Goal: Task Accomplishment & Management: Manage account settings

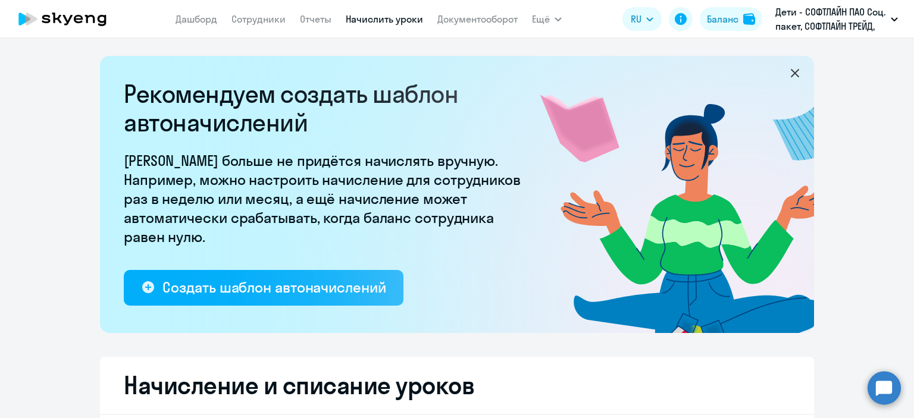
select select "10"
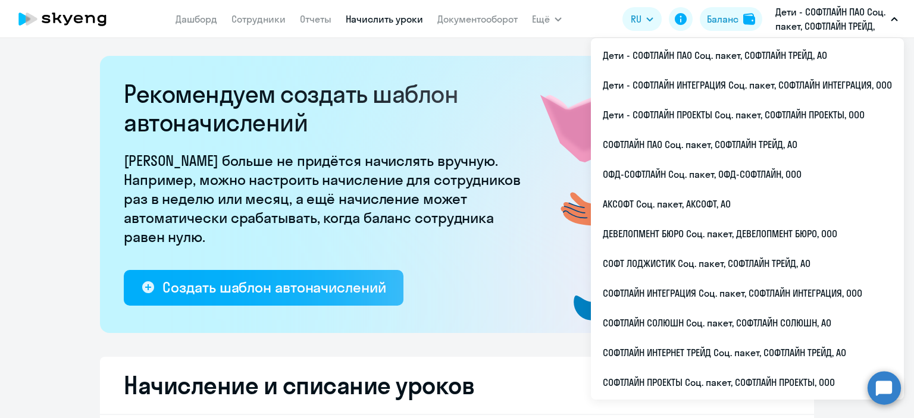
click at [892, 24] on button "Дети - СОФТЛАЙН ПАО Соц. пакет, СОФТЛАЙН ТРЕЙД, АО" at bounding box center [836, 19] width 134 height 29
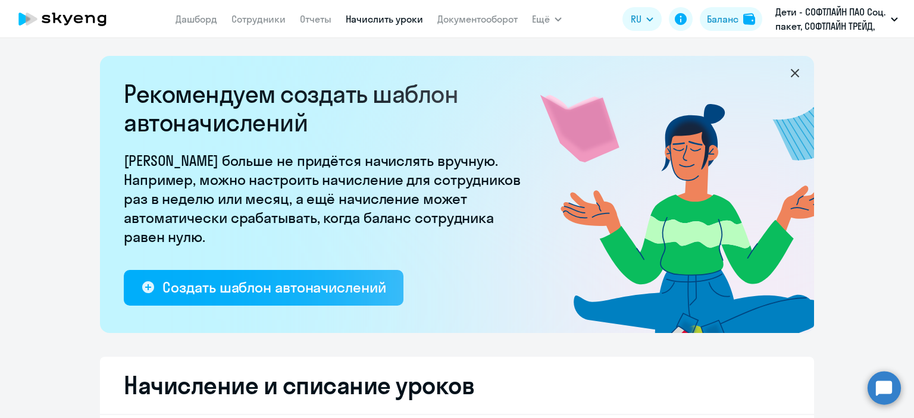
click at [898, 18] on button "Дети - СОФТЛАЙН ПАО Соц. пакет, СОФТЛАЙН ТРЕЙД, АО" at bounding box center [836, 19] width 134 height 29
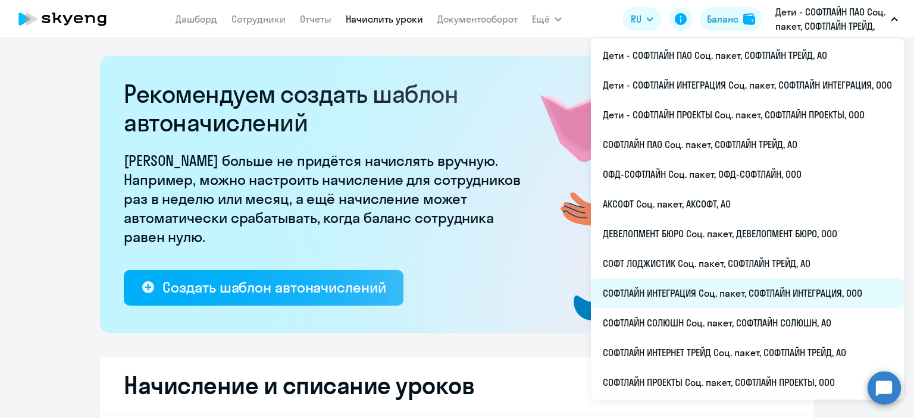
click at [710, 292] on li "СОФТЛАЙН ИНТЕГРАЦИЯ Соц. пакет, СОФТЛАЙН ИНТЕГРАЦИЯ, ООО" at bounding box center [747, 293] width 313 height 30
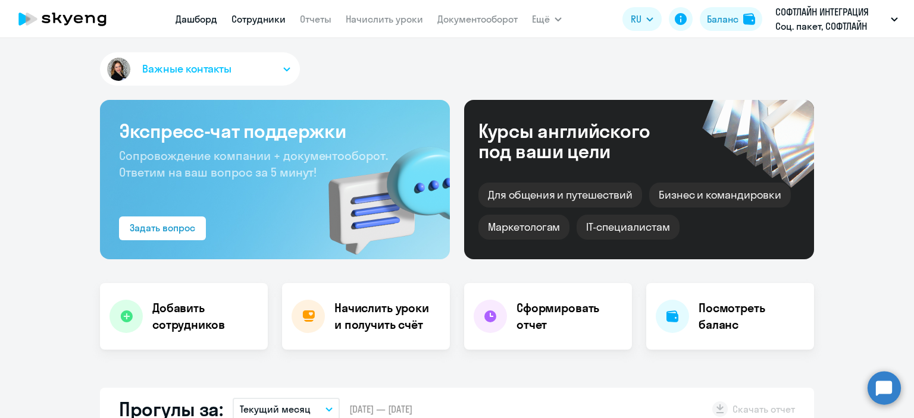
select select "30"
click at [246, 21] on link "Сотрудники" at bounding box center [258, 19] width 54 height 12
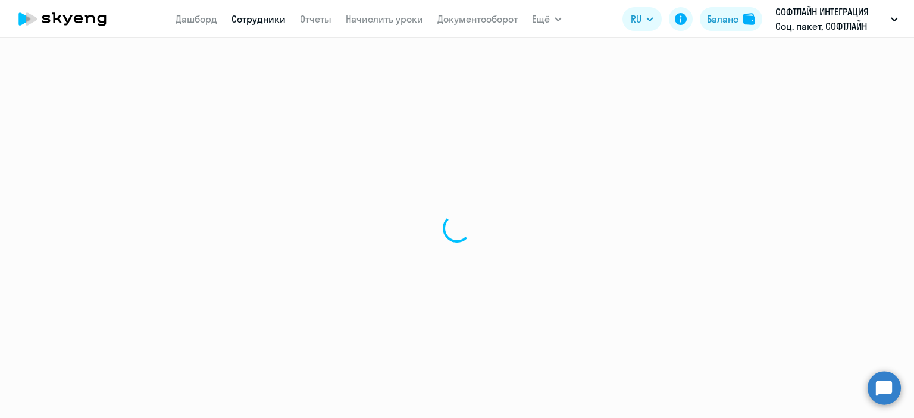
select select "30"
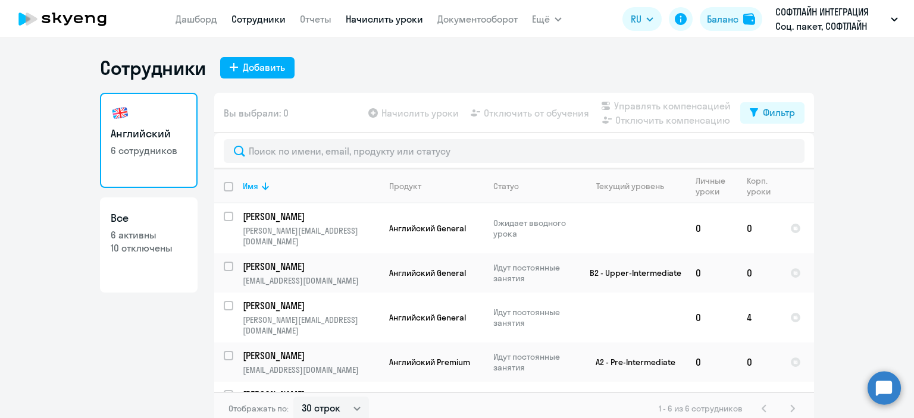
click at [375, 23] on link "Начислить уроки" at bounding box center [384, 19] width 77 height 12
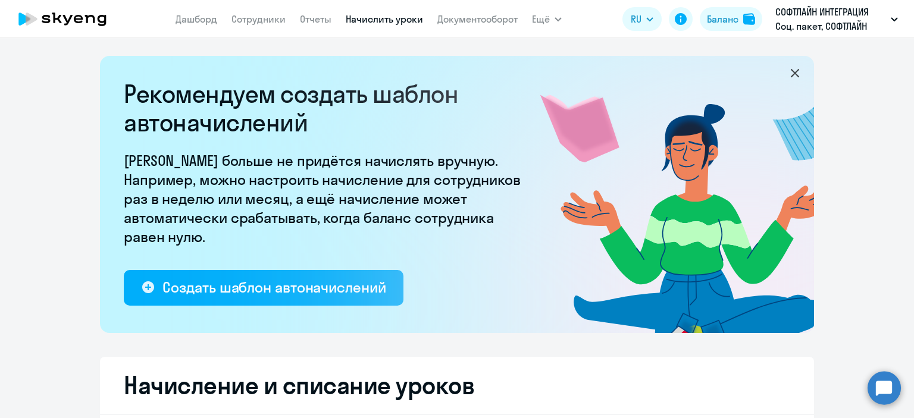
select select "10"
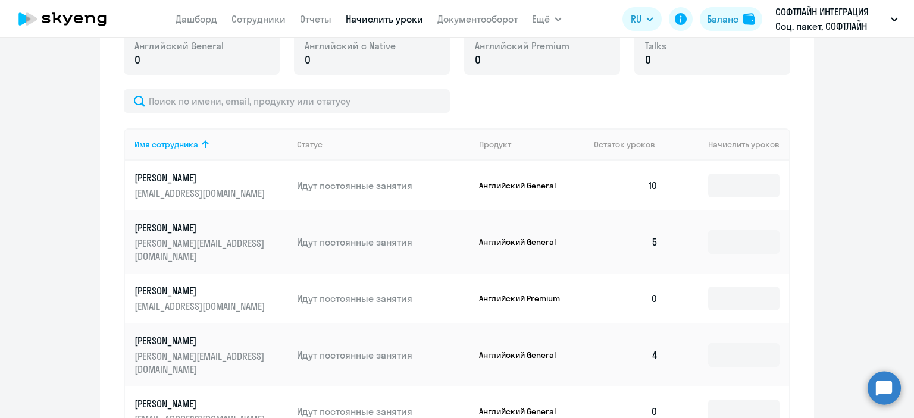
scroll to position [352, 0]
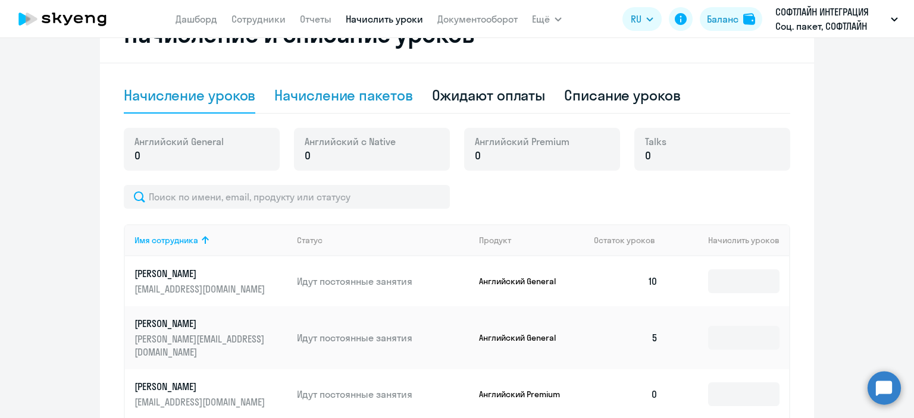
click at [343, 105] on div "Начисление пакетов" at bounding box center [343, 96] width 138 height 36
select select "10"
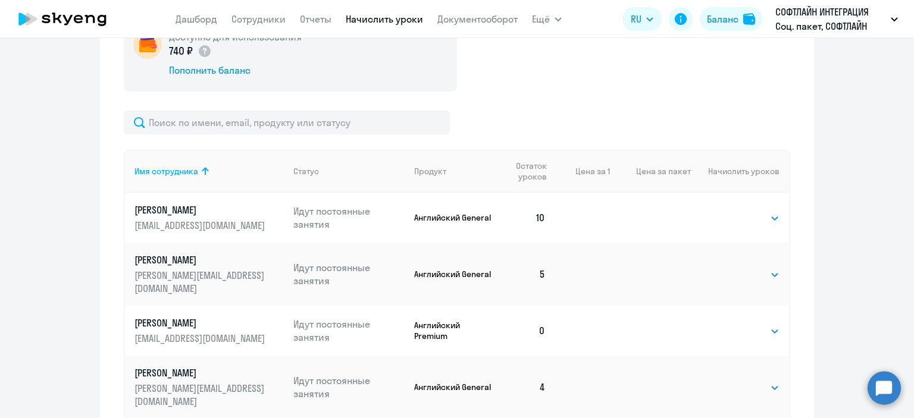
scroll to position [471, 0]
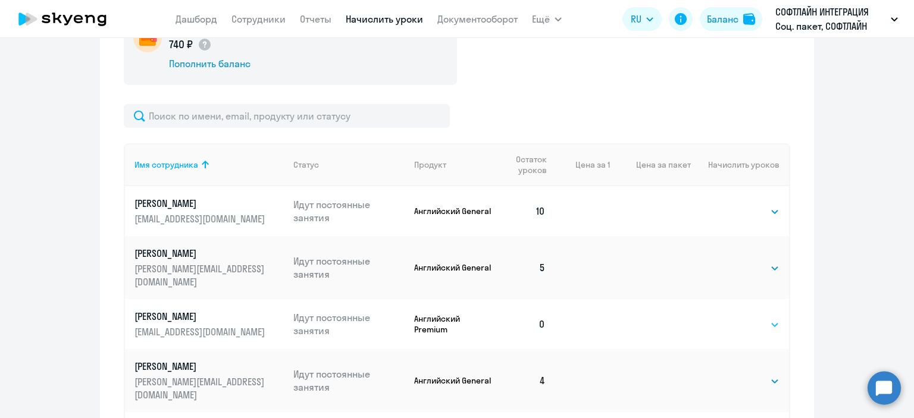
click at [767, 318] on select "Выбрать 8 16 32 64 128" at bounding box center [755, 325] width 49 height 14
click at [541, 315] on td "0" at bounding box center [524, 324] width 61 height 50
click at [773, 318] on select "Выбрать 8 16 32 64 128" at bounding box center [755, 325] width 49 height 14
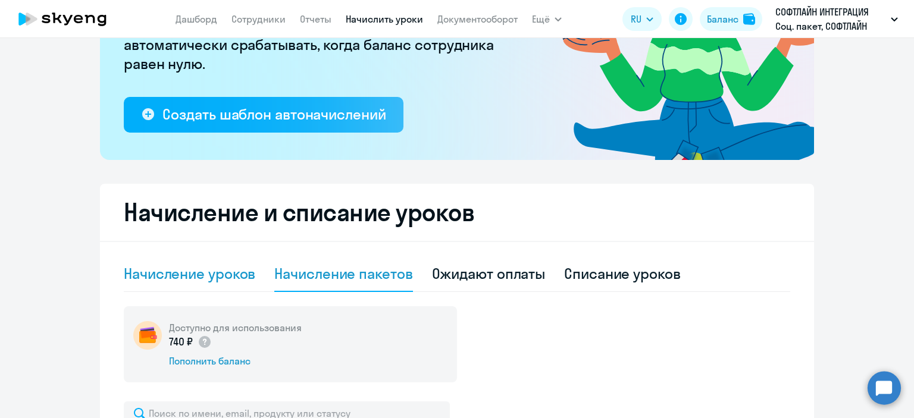
click at [193, 274] on div "Начисление уроков" at bounding box center [189, 273] width 131 height 19
select select "10"
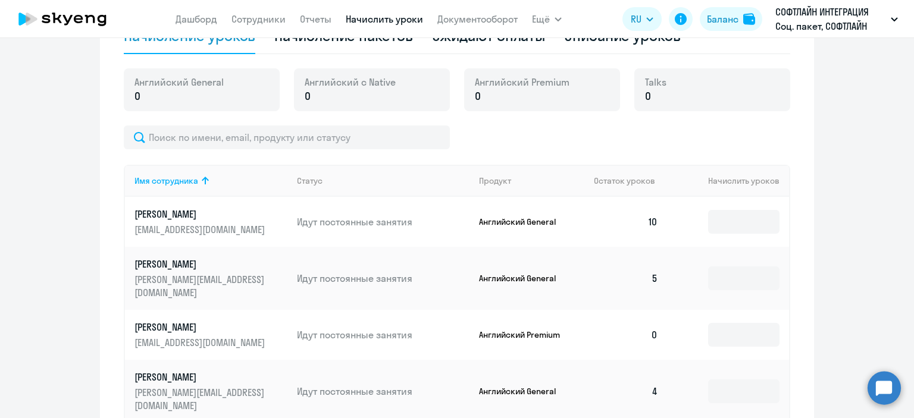
scroll to position [471, 0]
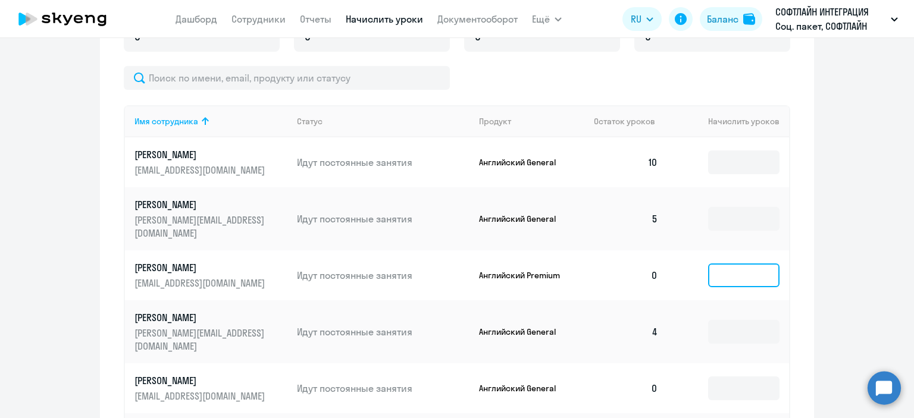
click at [719, 267] on input at bounding box center [743, 276] width 71 height 24
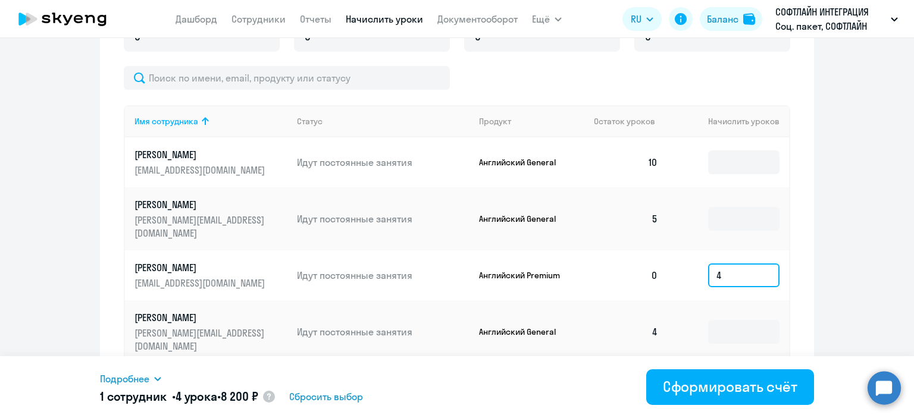
type input "4"
click at [855, 265] on ng-component "Рекомендуем создать шаблон автоначислений Уроки больше не придётся начислять вр…" at bounding box center [457, 56] width 914 height 943
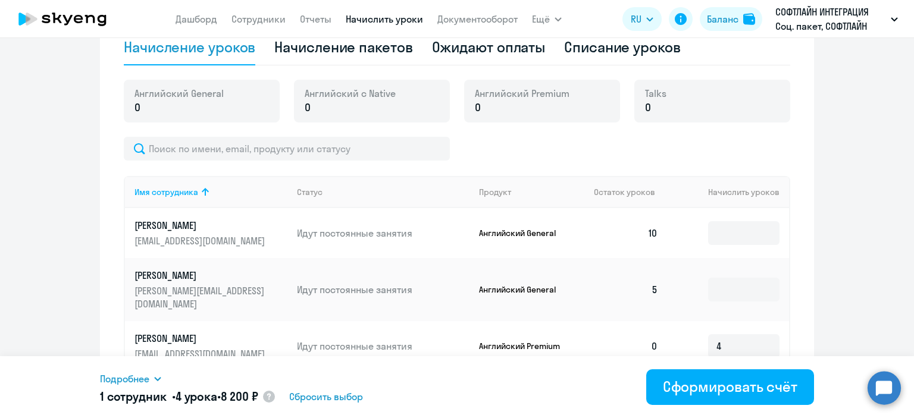
scroll to position [352, 0]
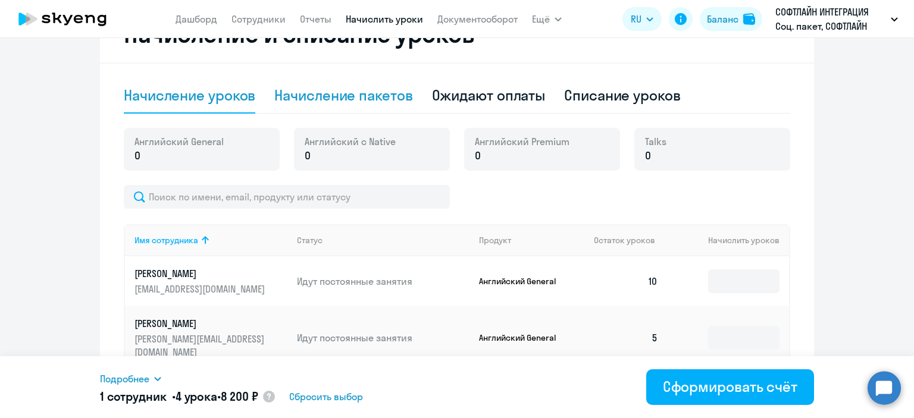
click at [336, 99] on div "Начисление пакетов" at bounding box center [343, 95] width 138 height 19
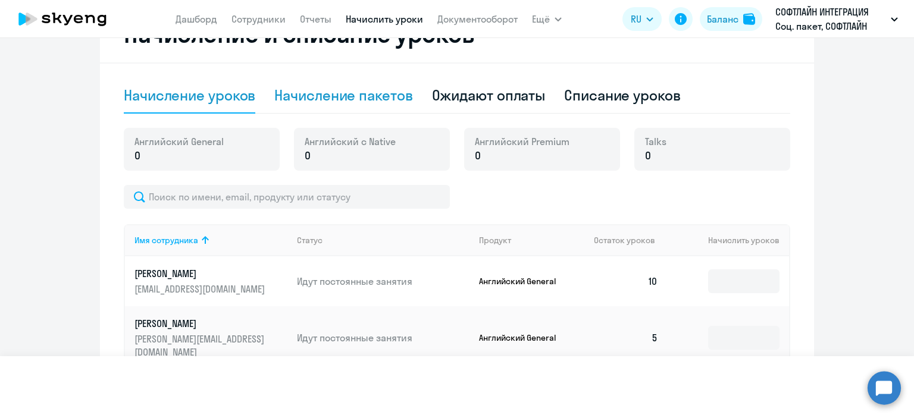
select select "10"
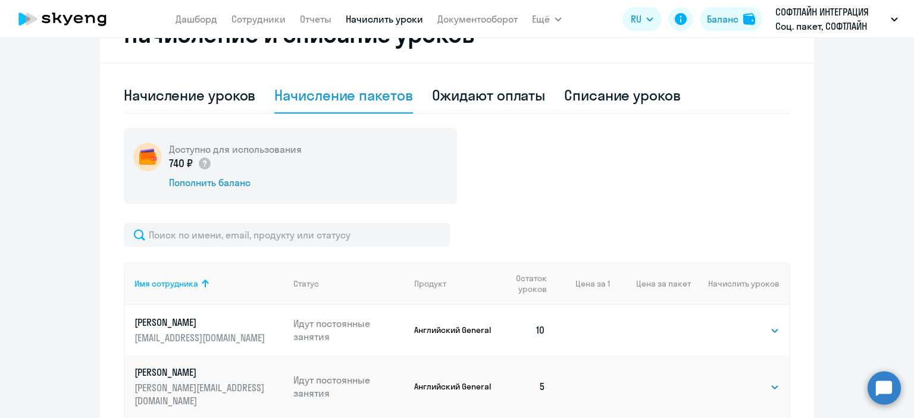
scroll to position [530, 0]
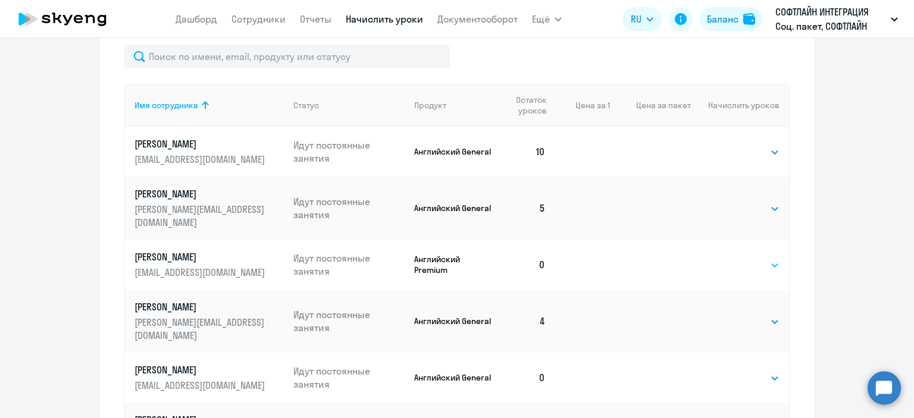
click at [771, 258] on select "Выбрать 8 16 32 64 128" at bounding box center [755, 265] width 49 height 14
click at [731, 258] on select "Выбрать 8 16 32 64 128" at bounding box center [755, 265] width 49 height 14
click at [769, 258] on select "Выбрать 8 16 32 64 128" at bounding box center [755, 265] width 49 height 14
click at [306, 252] on p "Идут постоянные занятия" at bounding box center [349, 265] width 112 height 26
click at [772, 258] on select "Выбрать 8 16 32 64 128" at bounding box center [755, 265] width 49 height 14
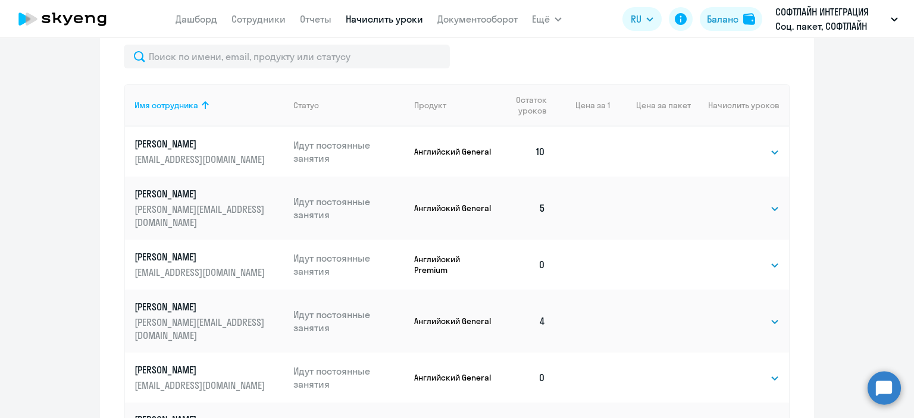
select select "8"
click at [731, 258] on select "Выбрать 8 16 32 64 128" at bounding box center [755, 265] width 49 height 14
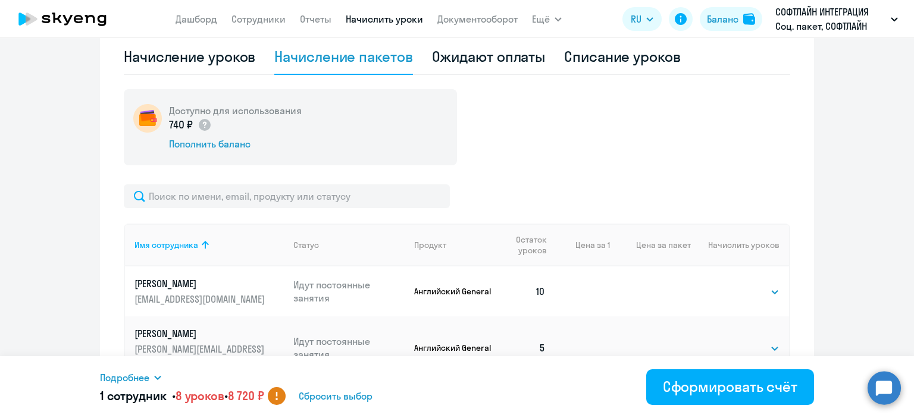
scroll to position [233, 0]
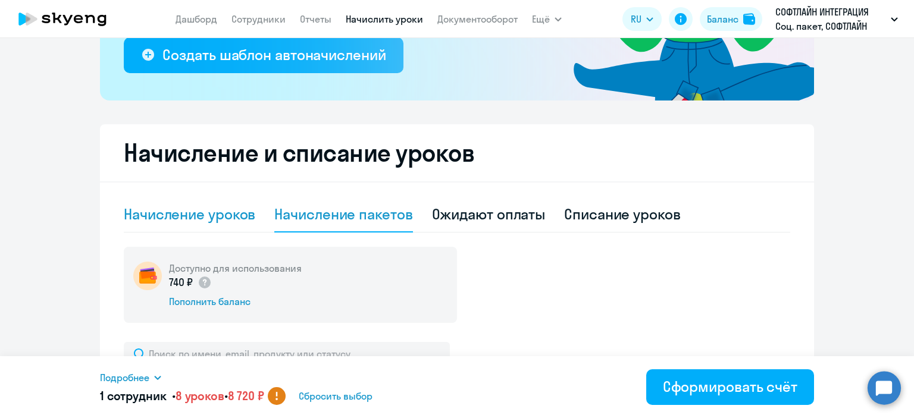
click at [204, 218] on div "Начисление уроков" at bounding box center [189, 214] width 131 height 19
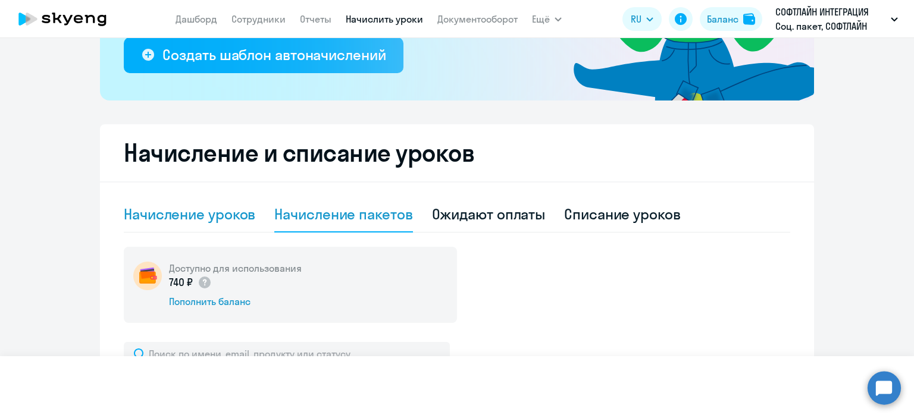
select select "10"
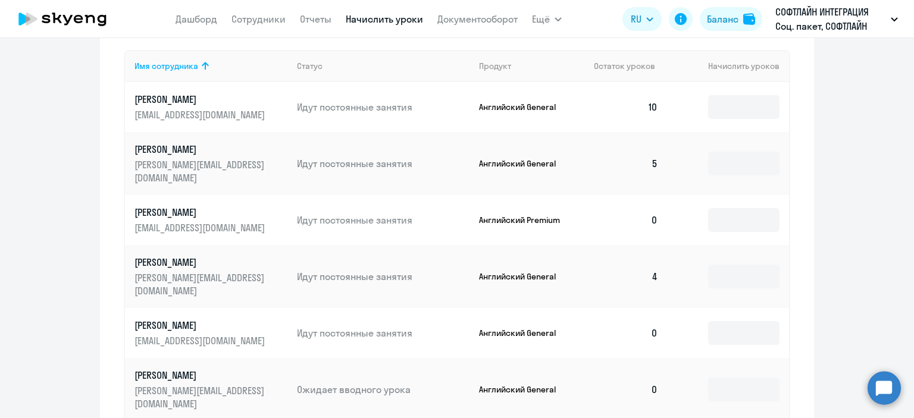
scroll to position [590, 0]
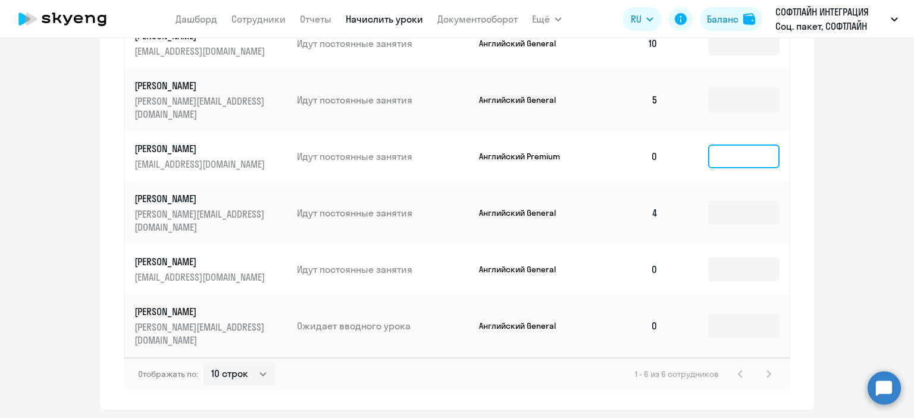
click at [713, 146] on input at bounding box center [743, 157] width 71 height 24
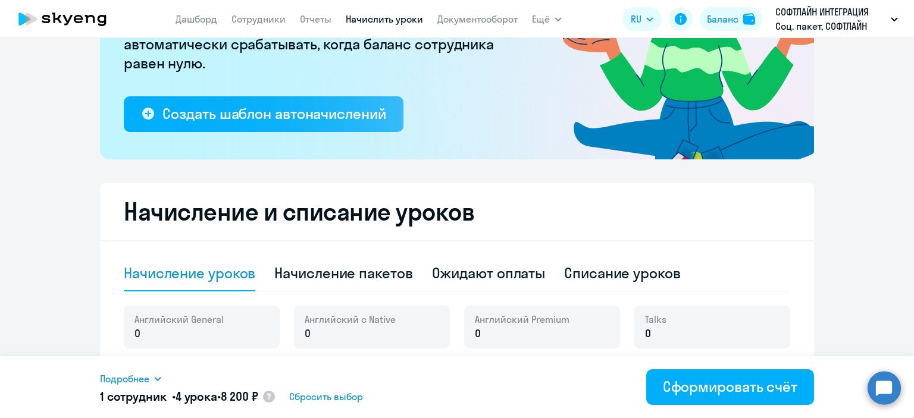
scroll to position [173, 0]
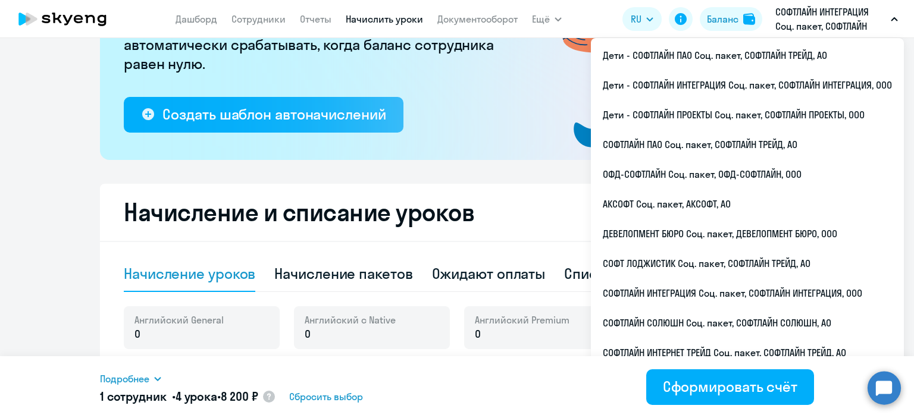
type input "4"
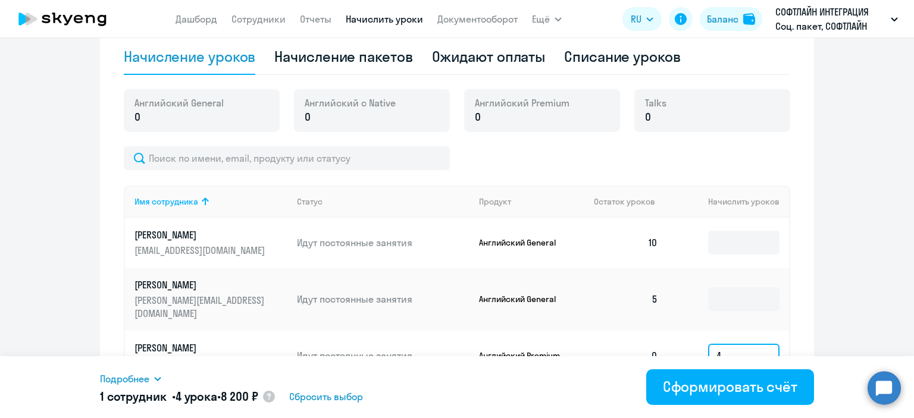
scroll to position [411, 0]
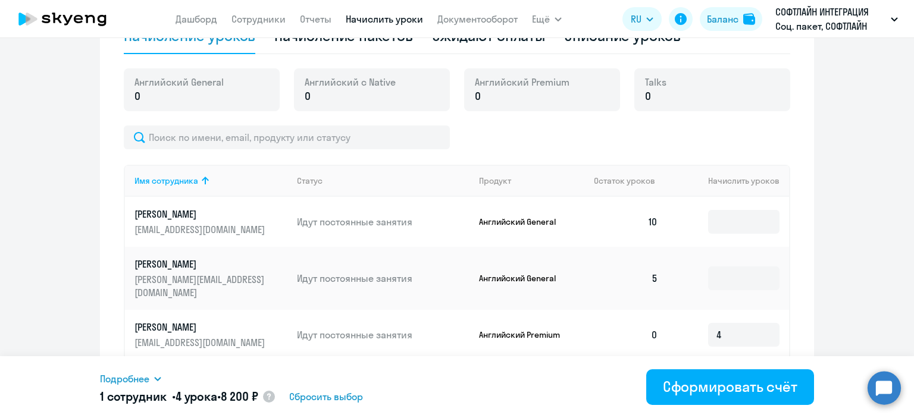
click at [316, 95] on p "0" at bounding box center [350, 96] width 91 height 15
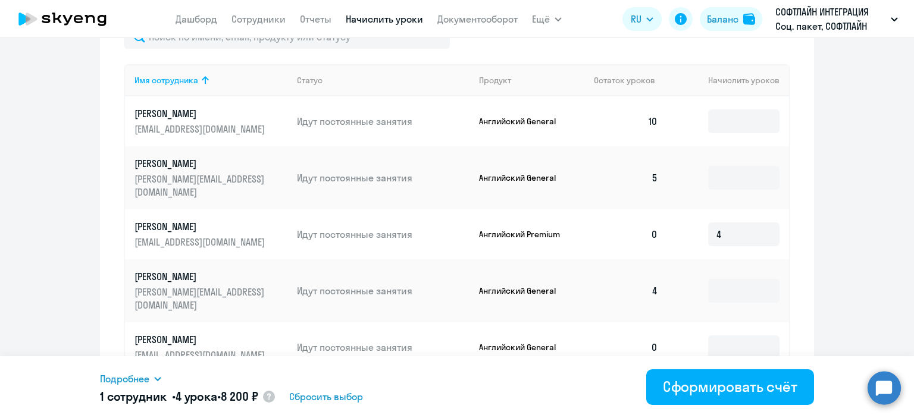
scroll to position [530, 0]
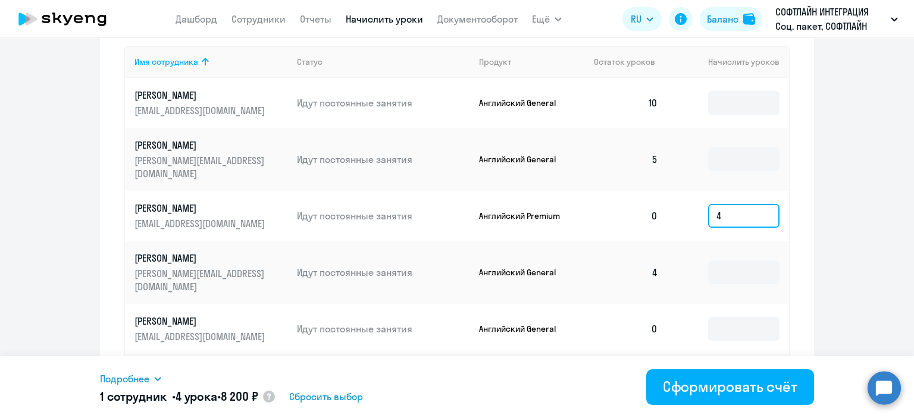
click at [721, 204] on input "4" at bounding box center [743, 216] width 71 height 24
click at [722, 204] on input "4" at bounding box center [743, 216] width 71 height 24
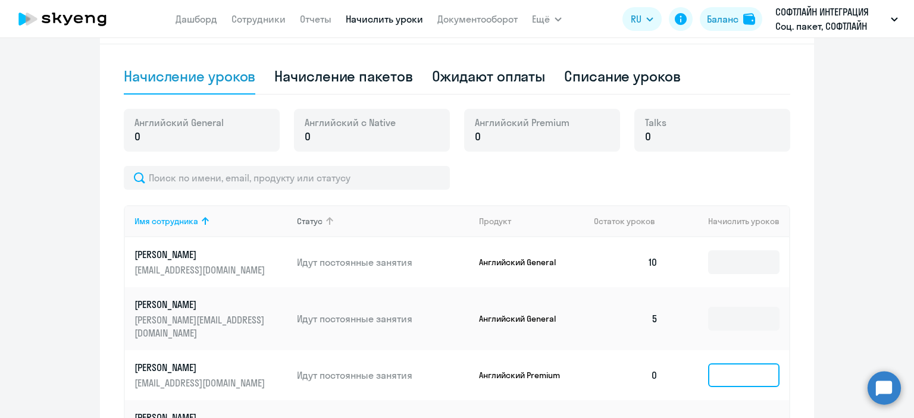
scroll to position [292, 0]
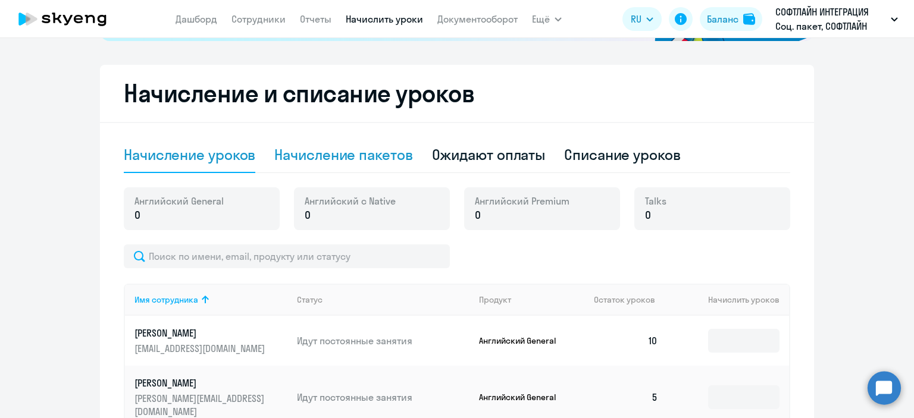
click at [337, 156] on div "Начисление пакетов" at bounding box center [343, 154] width 138 height 19
select select "10"
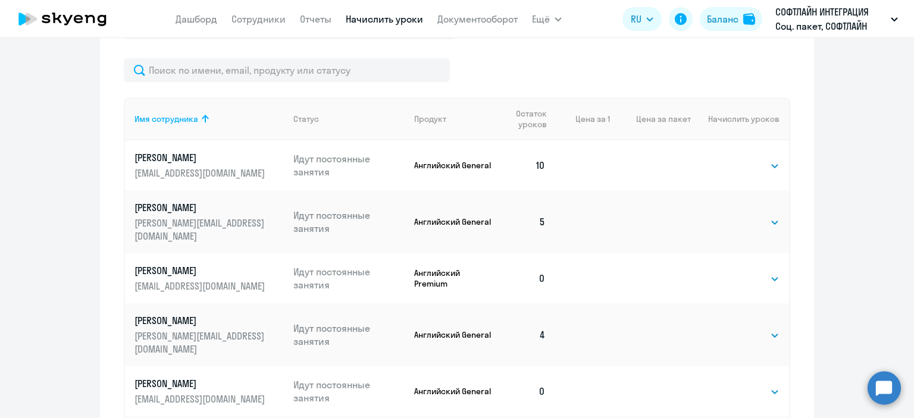
scroll to position [590, 0]
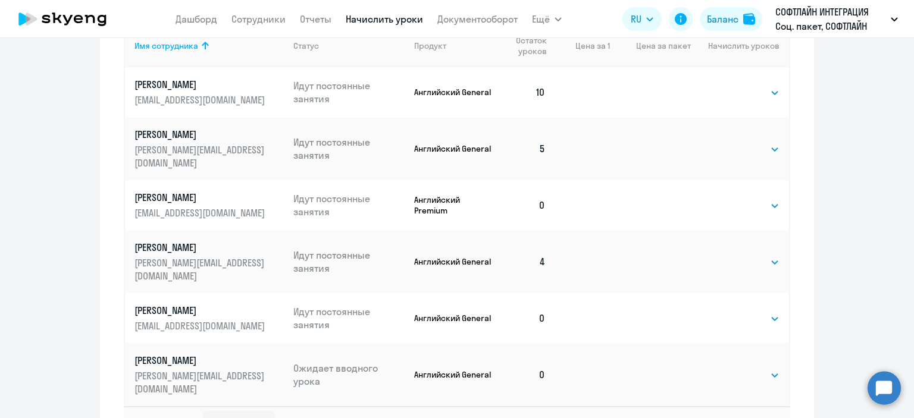
drag, startPoint x: 541, startPoint y: 188, endPoint x: 547, endPoint y: 189, distance: 6.0
click at [541, 188] on td "0" at bounding box center [524, 205] width 61 height 50
click at [774, 199] on select "Выбрать 8 16 32 64 128" at bounding box center [755, 206] width 49 height 14
